Goal: Transaction & Acquisition: Purchase product/service

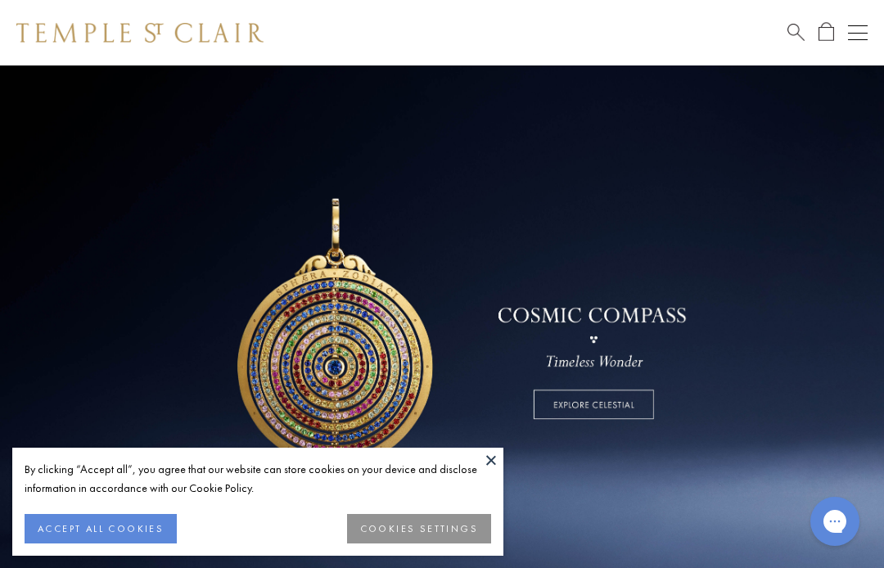
click at [118, 515] on button "ACCEPT ALL COOKIES" at bounding box center [101, 528] width 152 height 29
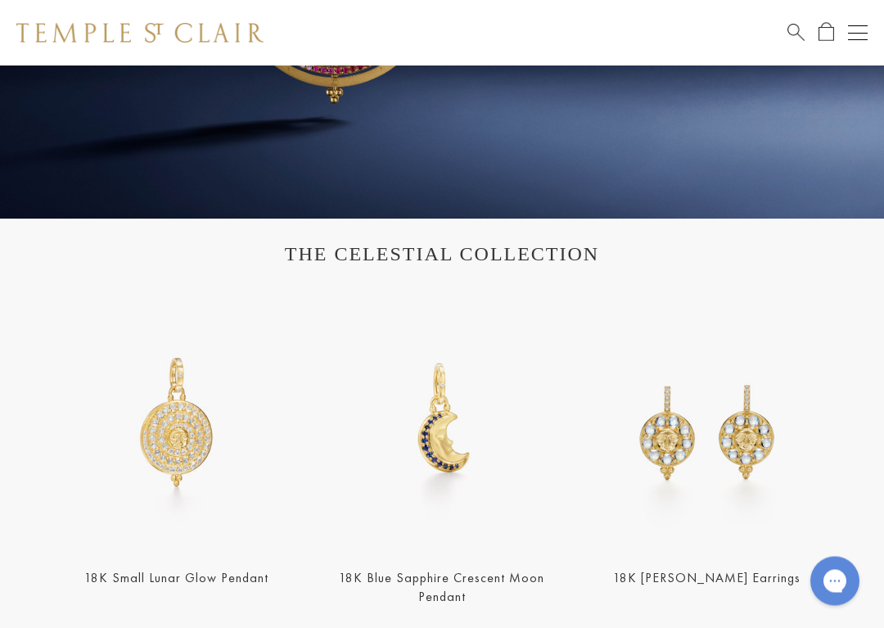
scroll to position [468, 0]
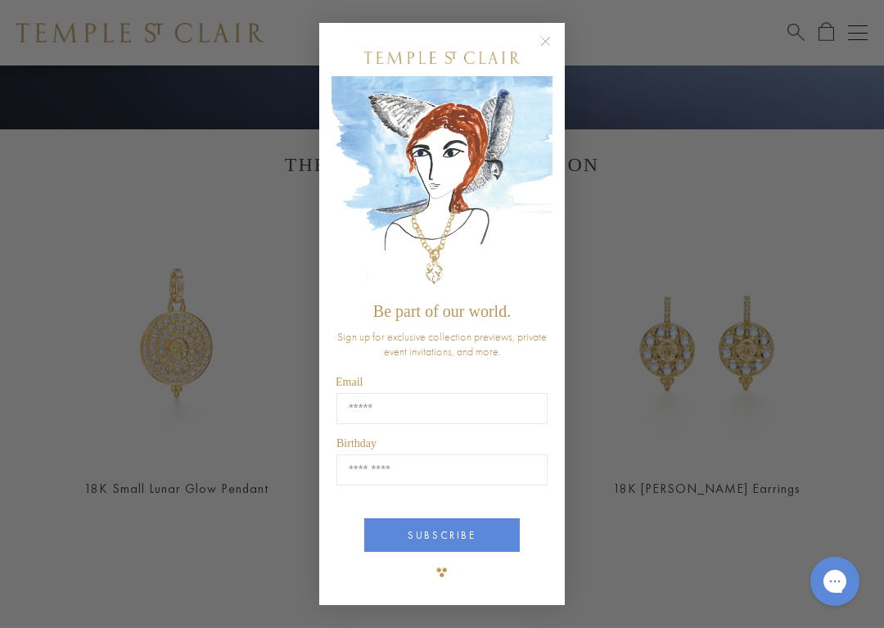
type input "**********"
click at [538, 24] on form "**********" at bounding box center [442, 314] width 246 height 583
click at [546, 31] on circle "Close dialog" at bounding box center [546, 41] width 20 height 20
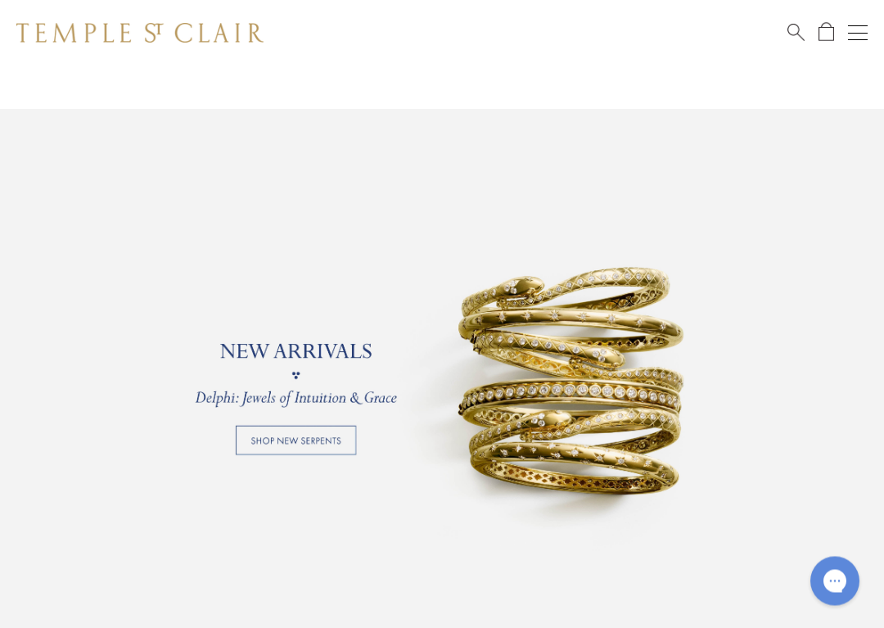
scroll to position [1042, 0]
click at [292, 425] on link at bounding box center [442, 375] width 884 height 532
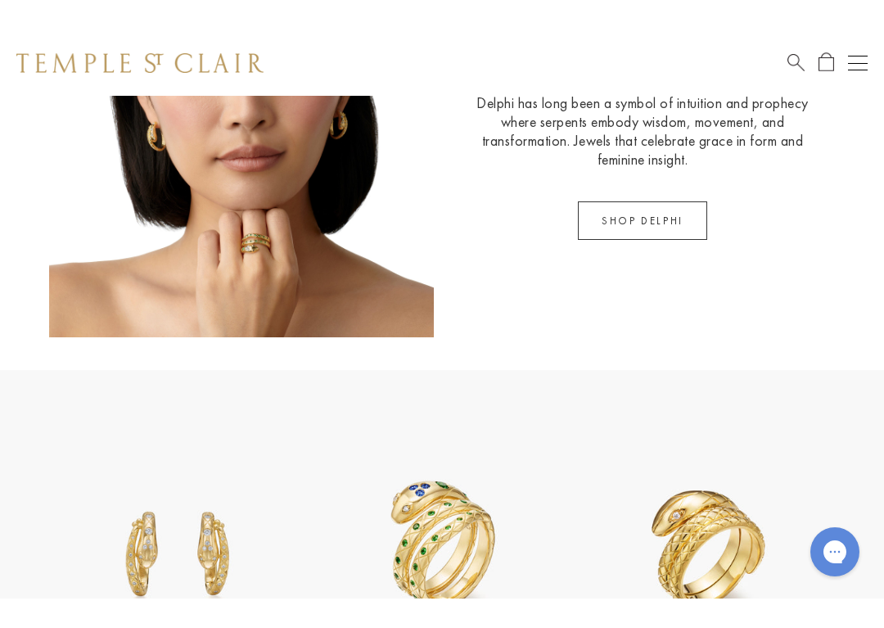
scroll to position [1034, 0]
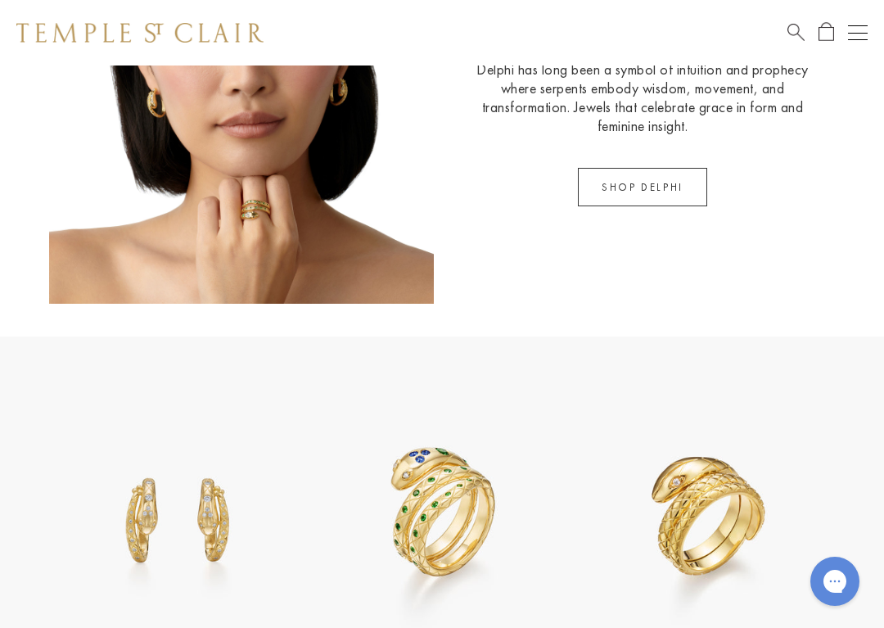
click at [652, 185] on link "SHOP DELPHI" at bounding box center [642, 187] width 129 height 38
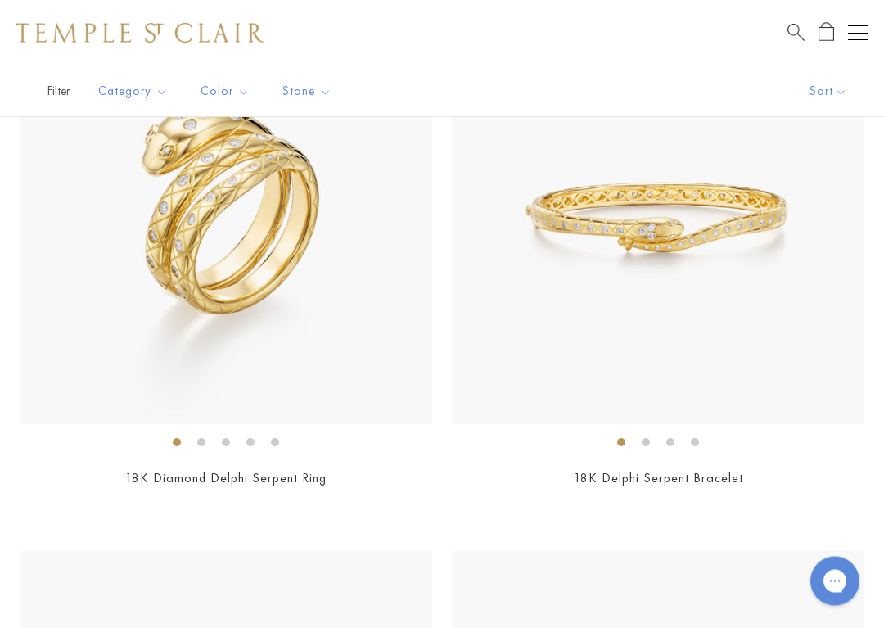
scroll to position [259, 0]
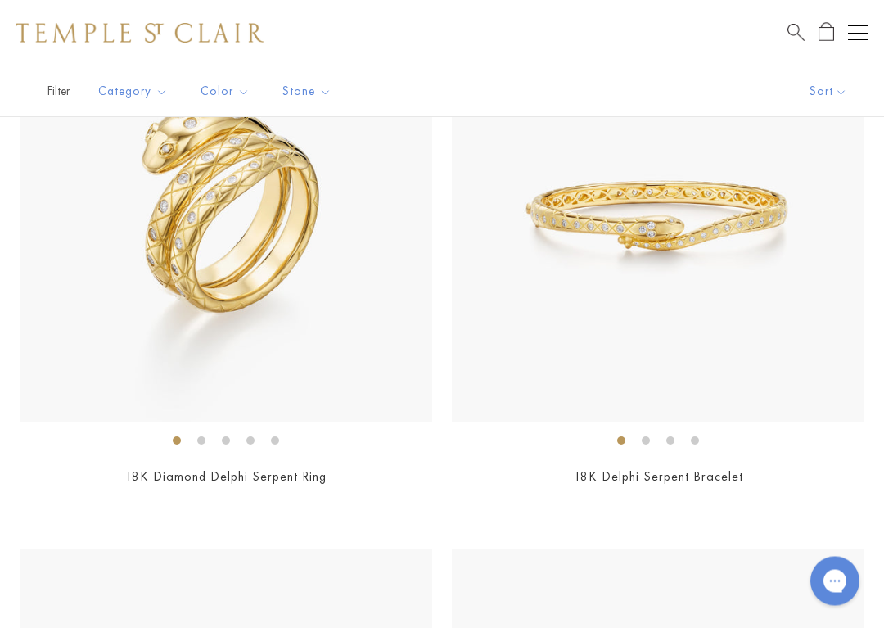
click at [239, 472] on link "18K Diamond Delphi Serpent Ring" at bounding box center [225, 476] width 201 height 17
